Goal: Information Seeking & Learning: Learn about a topic

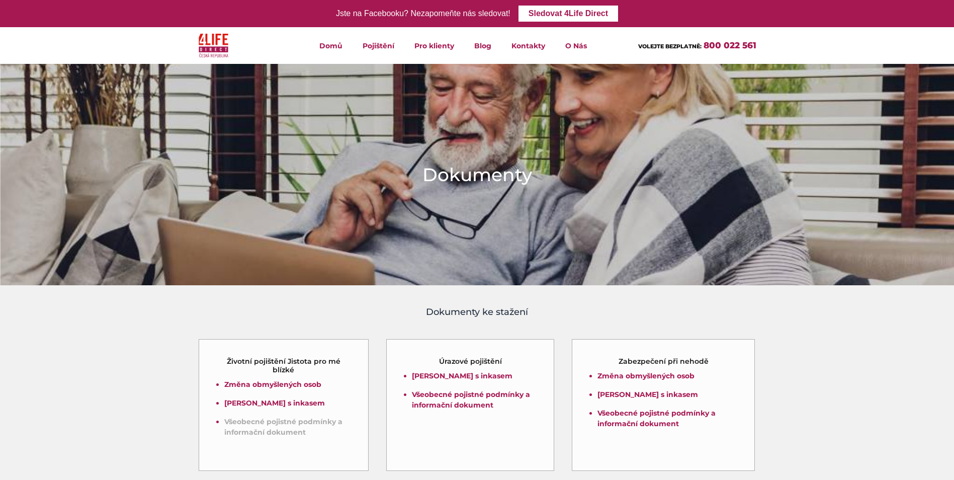
scroll to position [50, 0]
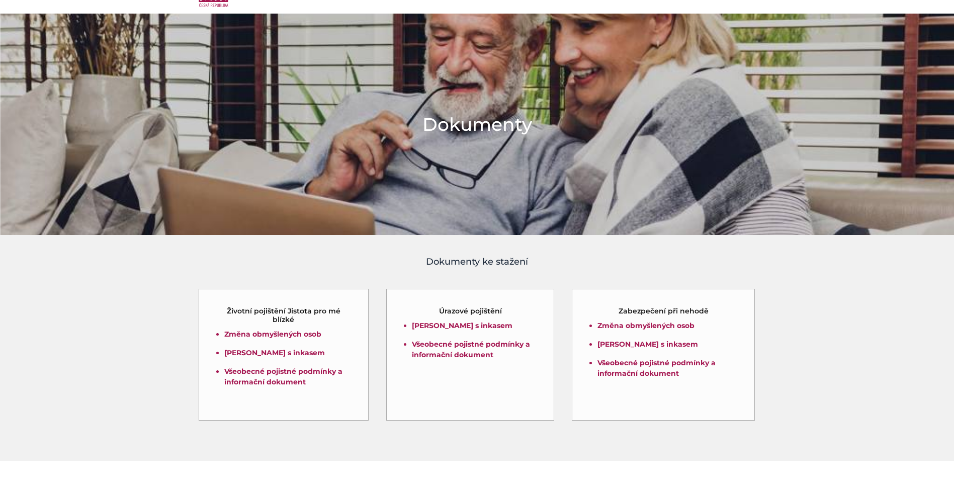
click at [316, 377] on p "Všeobecné pojistné podmínky a informační dokument" at bounding box center [287, 376] width 127 height 21
click at [316, 371] on link "Všeobecné pojistné podmínky a informační dokument" at bounding box center [283, 377] width 118 height 20
click at [443, 358] on link "Všeobecné pojistné podmínky a informační dokument" at bounding box center [471, 350] width 118 height 20
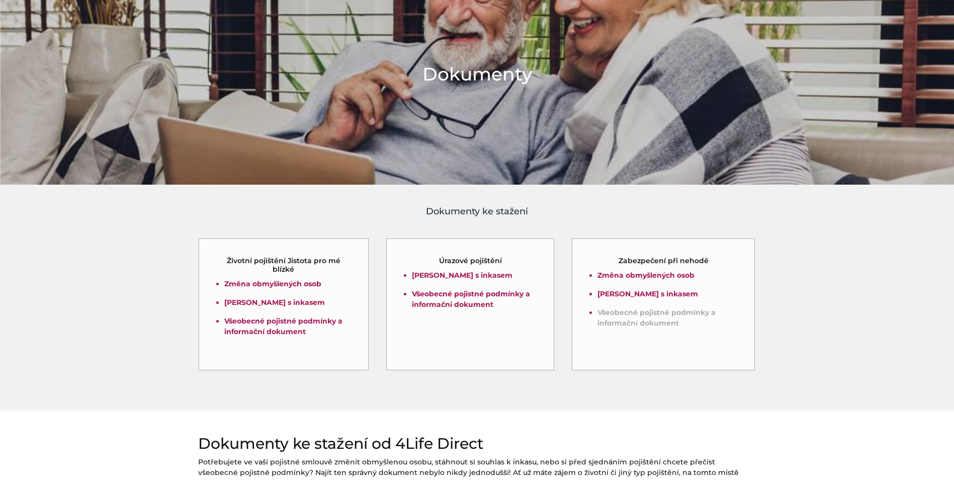
click at [644, 322] on link "Všeobecné pojistné podmínky a informační dokument" at bounding box center [657, 318] width 118 height 20
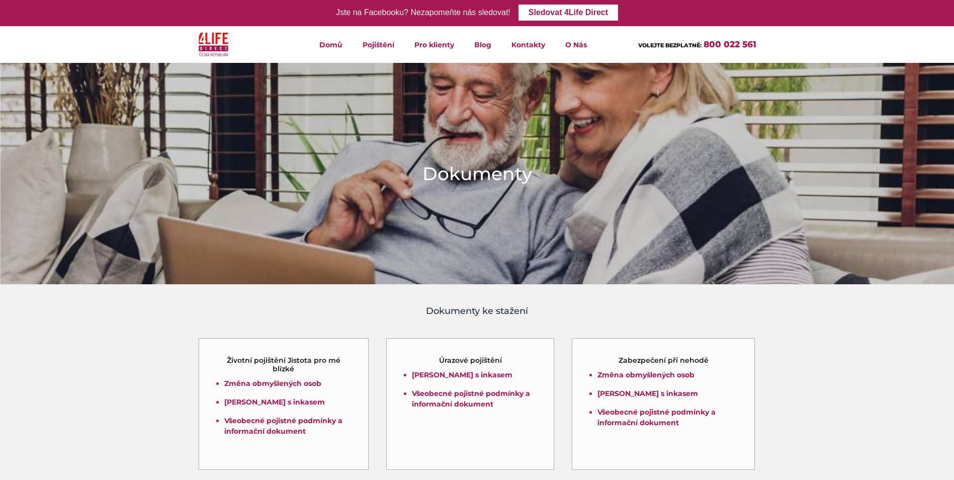
scroll to position [0, 0]
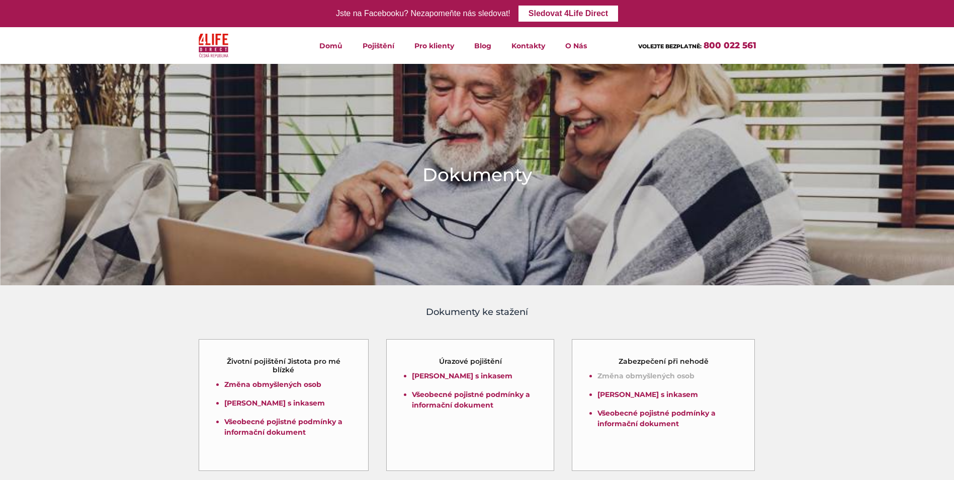
click at [606, 376] on link "Změna obmyšlených osob" at bounding box center [646, 375] width 97 height 9
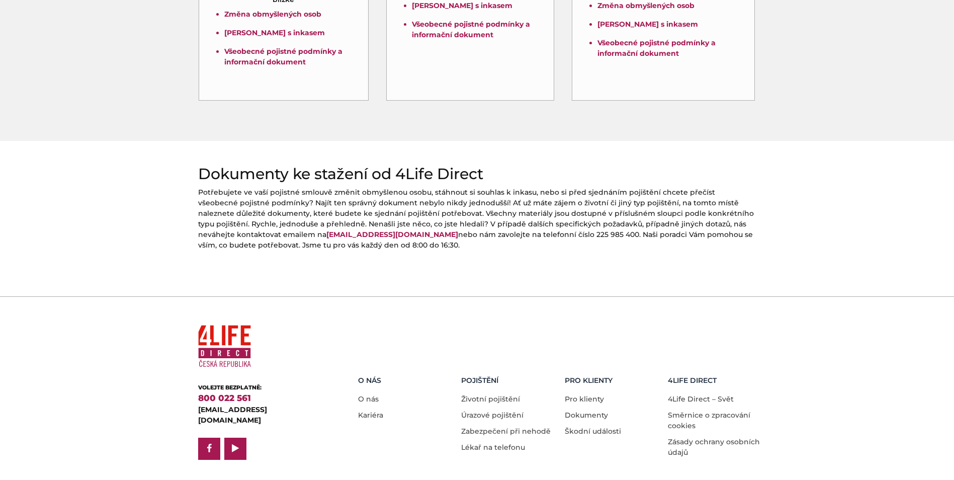
scroll to position [389, 0]
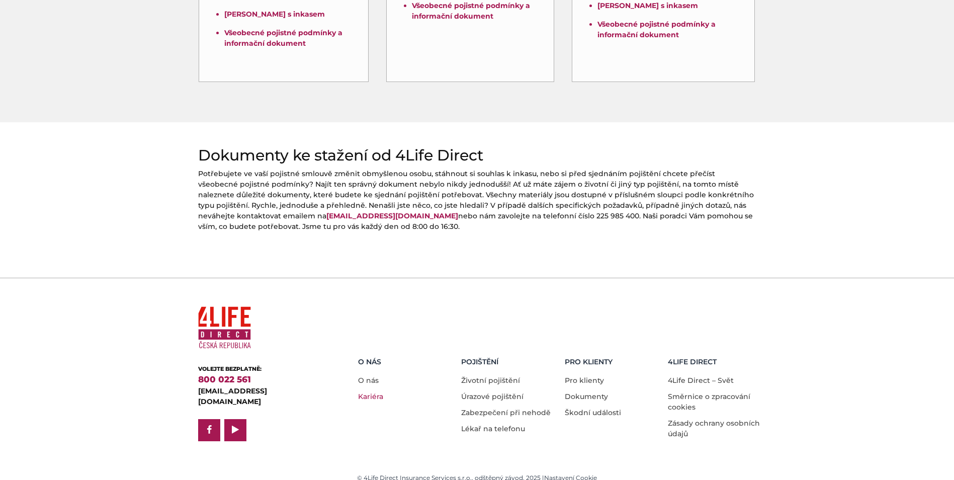
click at [366, 392] on link "Kariéra" at bounding box center [370, 396] width 25 height 9
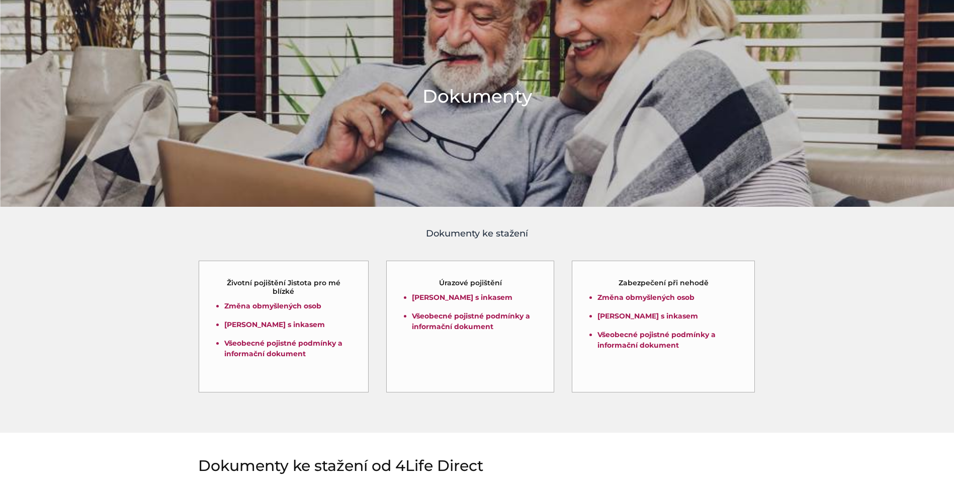
scroll to position [0, 0]
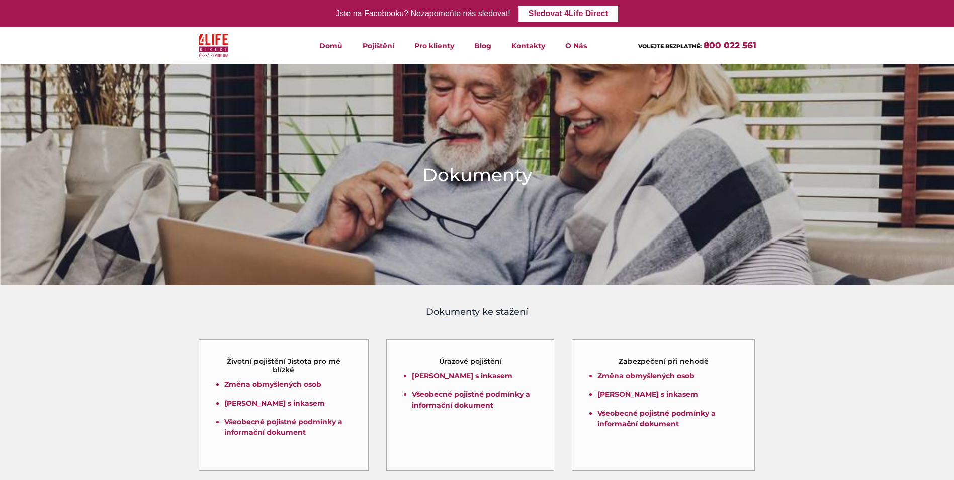
click at [808, 43] on header "Domů Pojištění Životní pojištění Úrazové pojištění Zabezpečení při nehodě Lékař…" at bounding box center [477, 45] width 954 height 37
